Goal: Obtain resource: Obtain resource

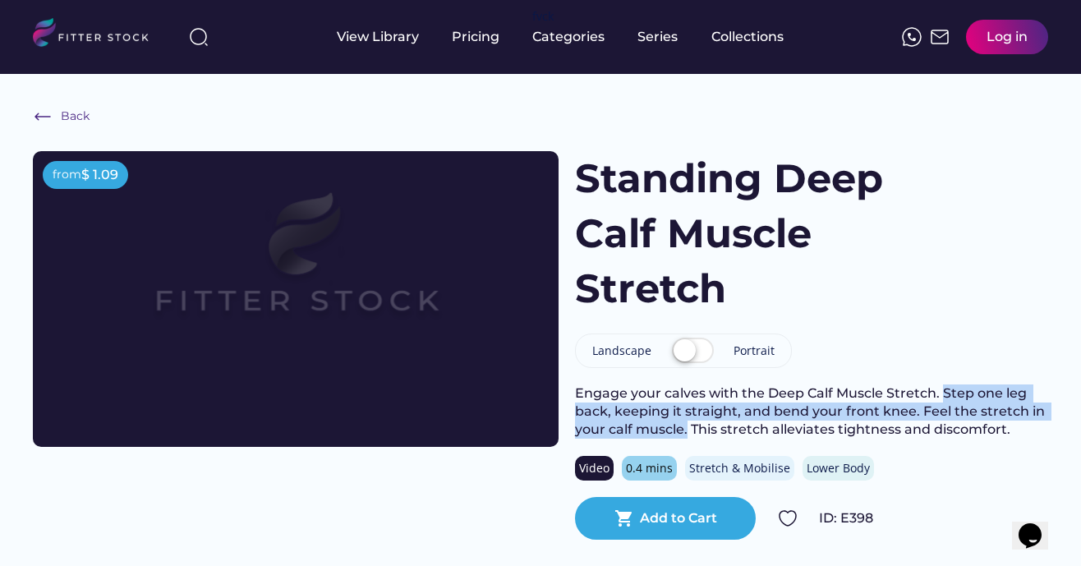
drag, startPoint x: 942, startPoint y: 392, endPoint x: 687, endPoint y: 434, distance: 258.9
click at [687, 434] on div "Engage your calves with the Deep Calf Muscle Stretch. Step one leg back, keepin…" at bounding box center [811, 412] width 473 height 55
copy div "Step one leg back, keeping it straight, and bend your front knee. Feel the stre…"
